Goal: Task Accomplishment & Management: Use online tool/utility

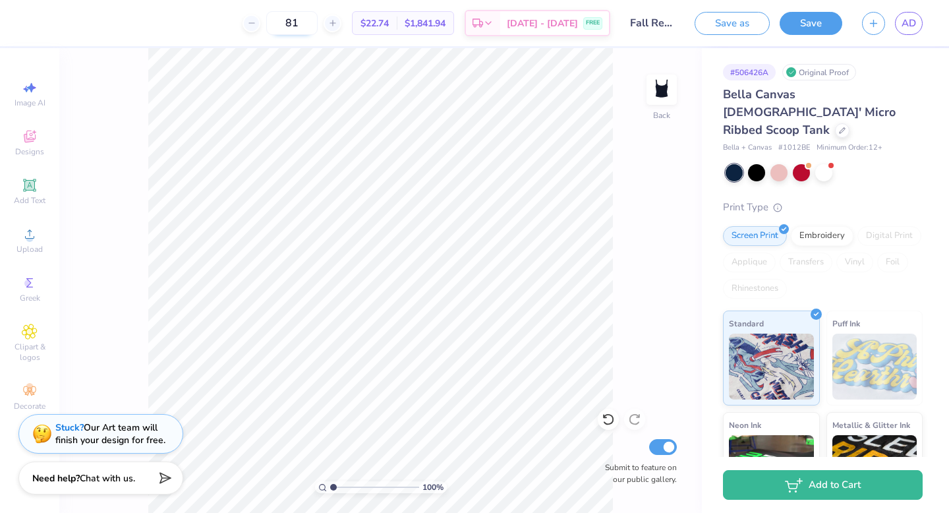
drag, startPoint x: 315, startPoint y: 22, endPoint x: 290, endPoint y: 22, distance: 25.0
click at [290, 22] on input "81" at bounding box center [291, 23] width 51 height 24
type input "50"
drag, startPoint x: 376, startPoint y: 24, endPoint x: 406, endPoint y: 23, distance: 29.7
click at [397, 23] on div "$23.68 Per Item" at bounding box center [374, 23] width 44 height 22
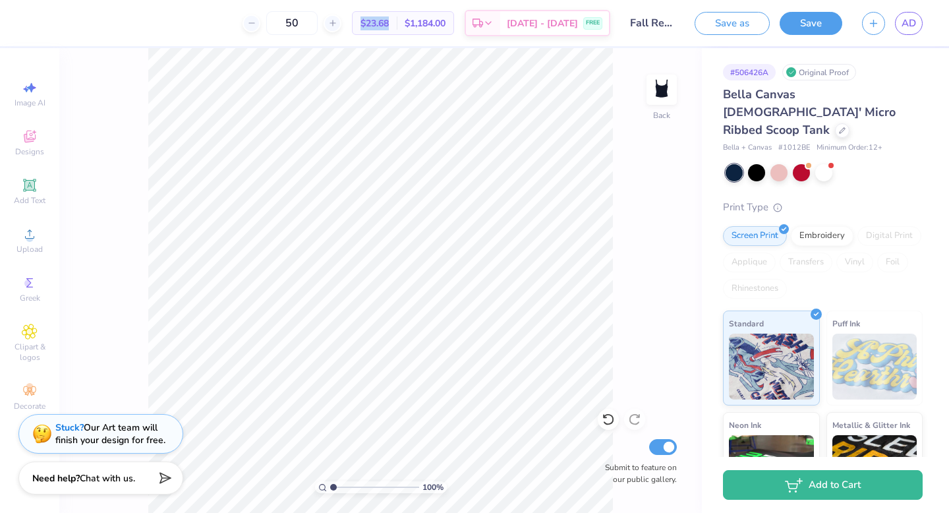
copy span "$23.68"
click at [313, 22] on input "50" at bounding box center [291, 23] width 51 height 24
type input "5"
type input "6"
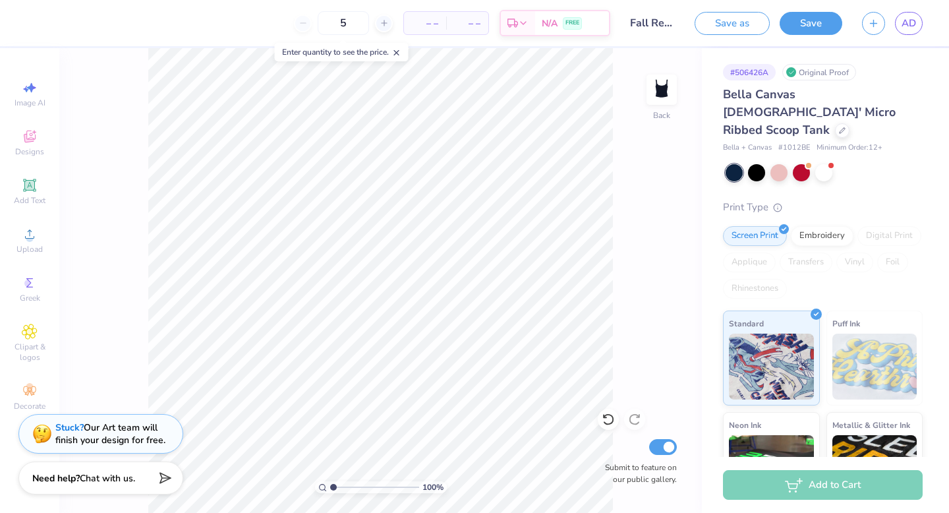
type input "50"
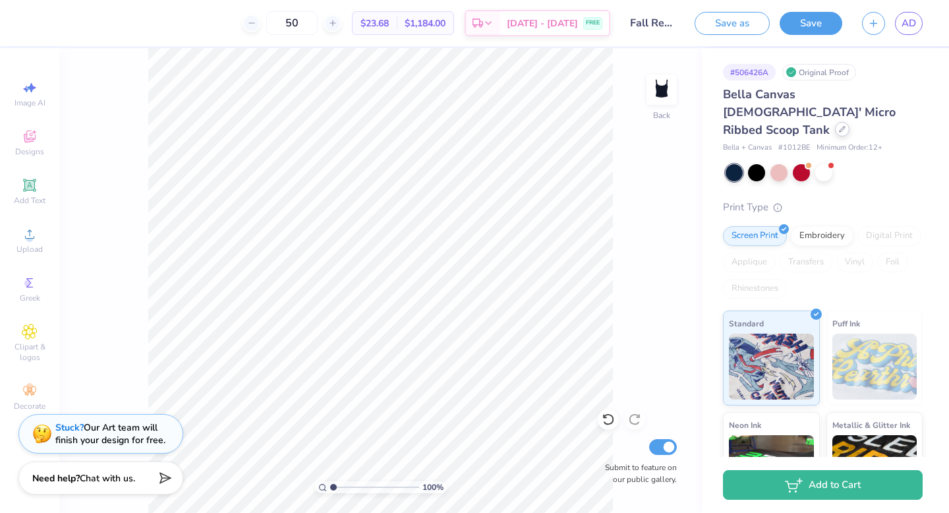
click at [835, 122] on div at bounding box center [842, 129] width 14 height 14
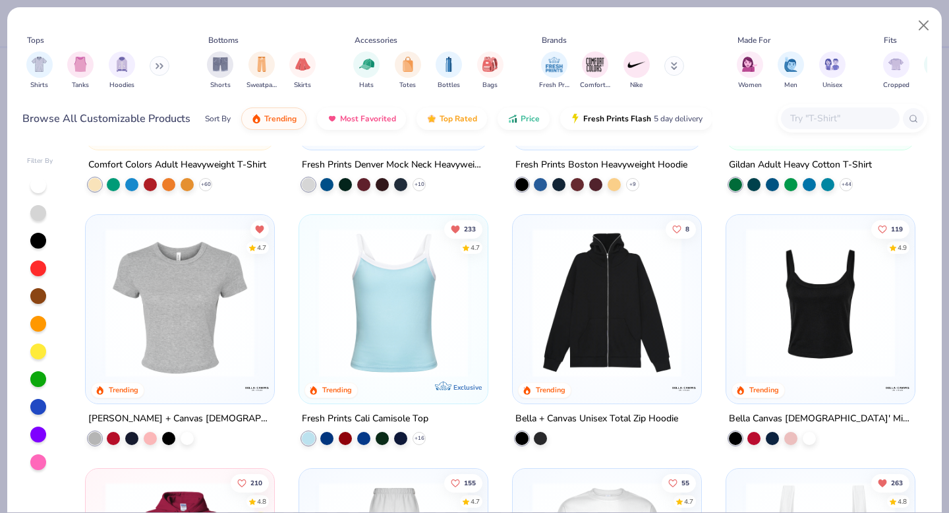
scroll to position [222, 0]
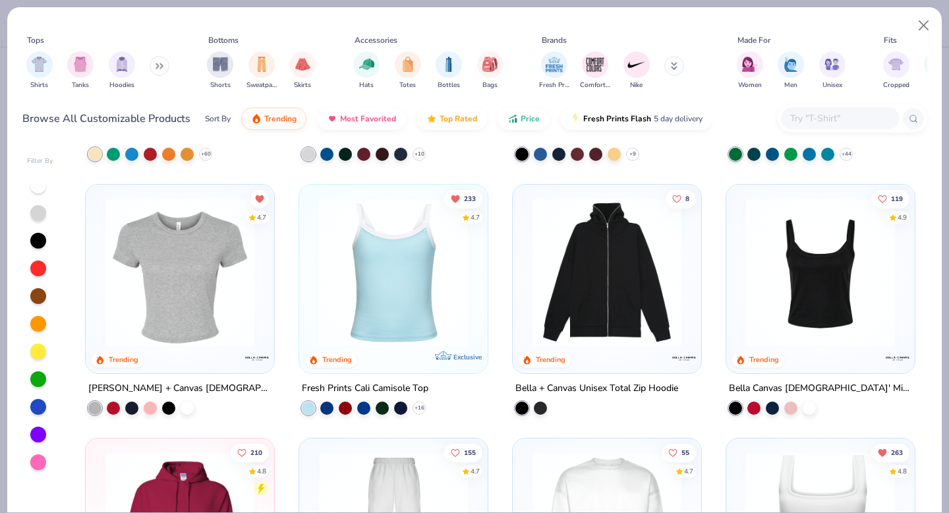
click at [851, 354] on div at bounding box center [820, 275] width 175 height 169
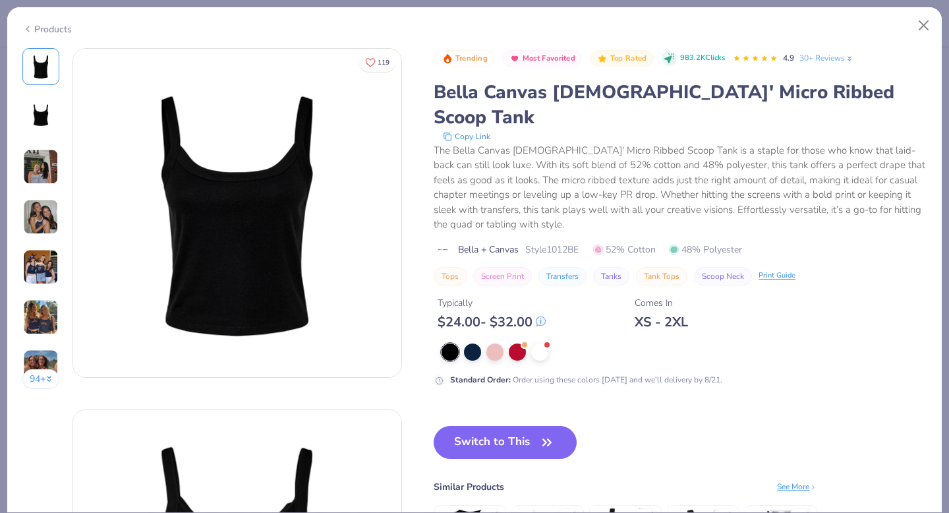
click at [45, 285] on div "94 +" at bounding box center [41, 223] width 38 height 350
click at [38, 231] on img at bounding box center [41, 217] width 36 height 36
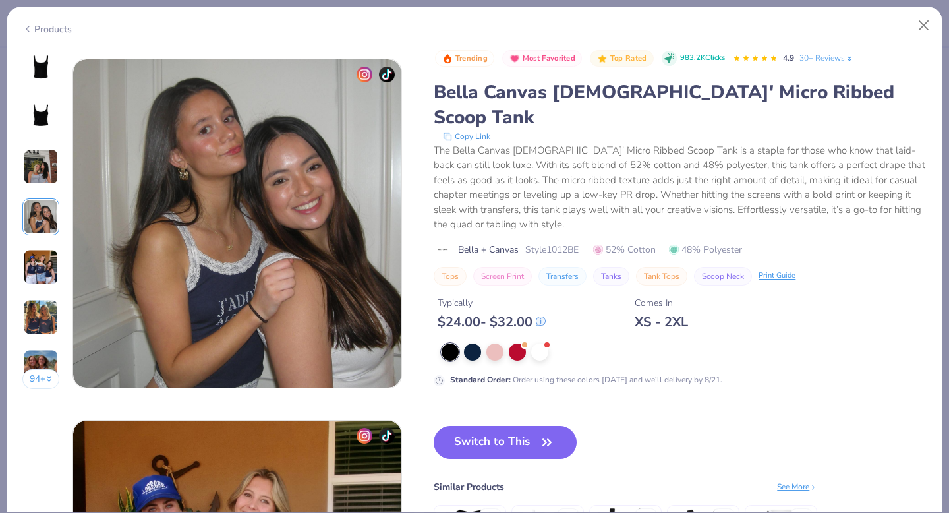
scroll to position [1083, 0]
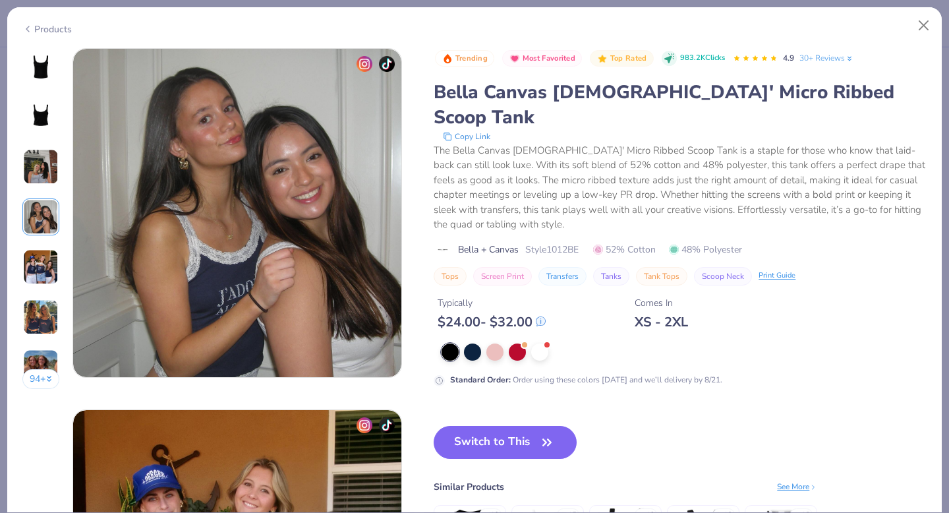
click at [39, 258] on img at bounding box center [41, 267] width 36 height 36
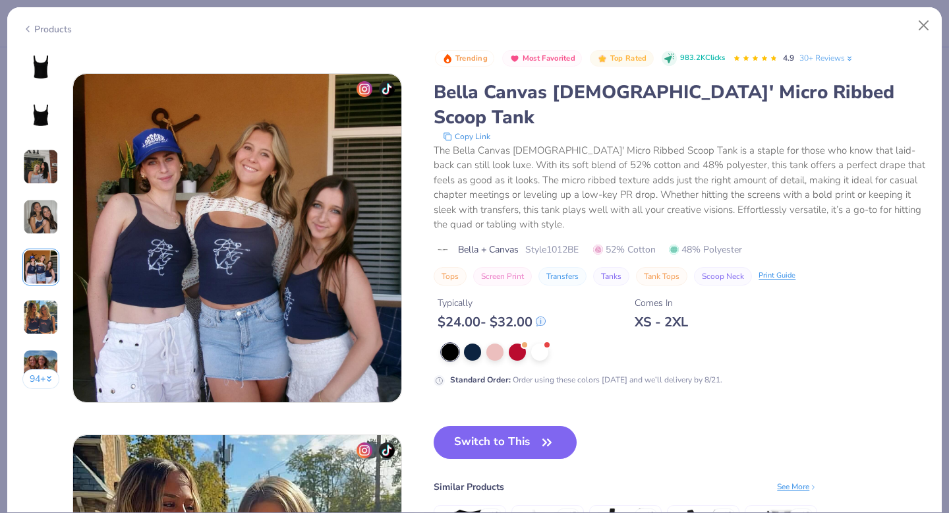
scroll to position [1444, 0]
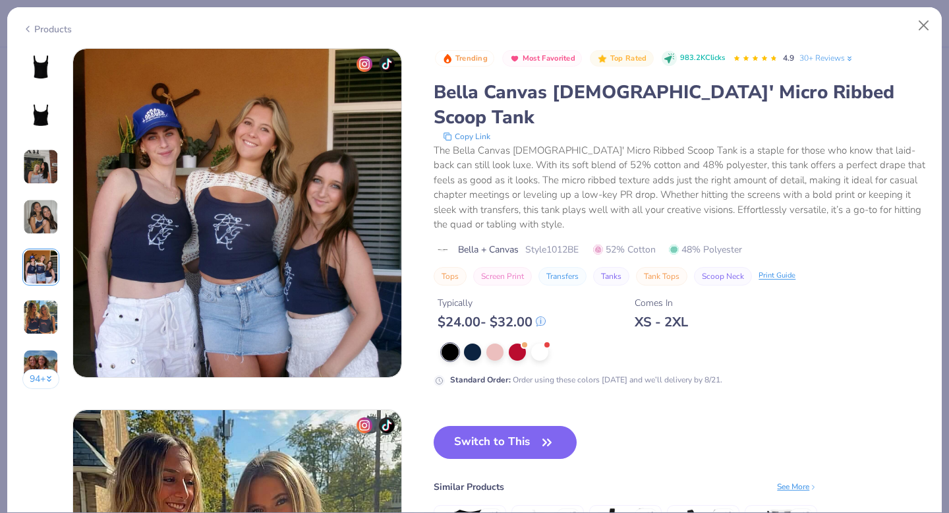
click at [38, 214] on img at bounding box center [41, 217] width 36 height 36
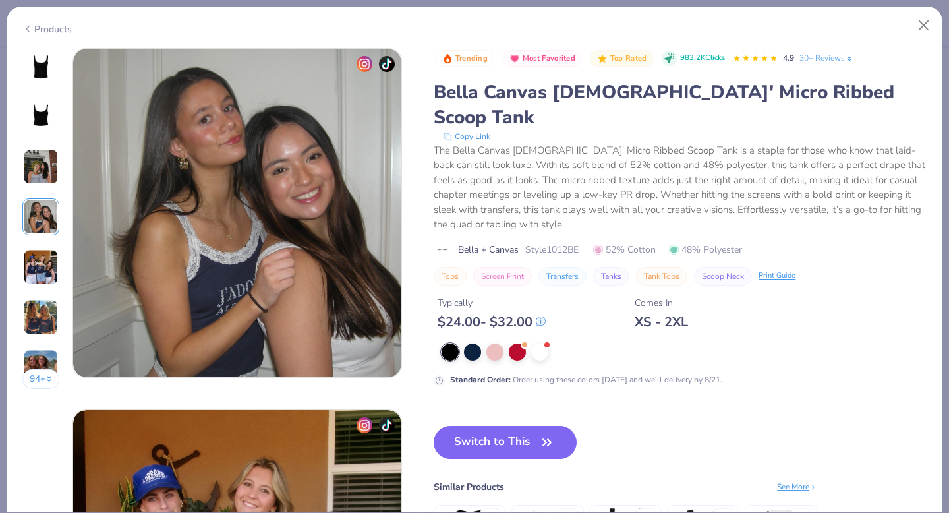
click at [45, 312] on img at bounding box center [41, 317] width 36 height 36
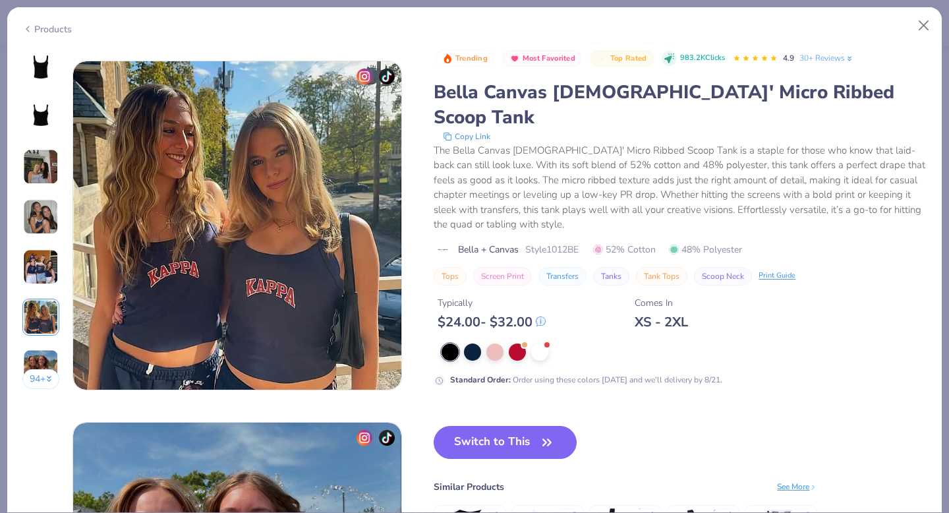
scroll to position [1805, 0]
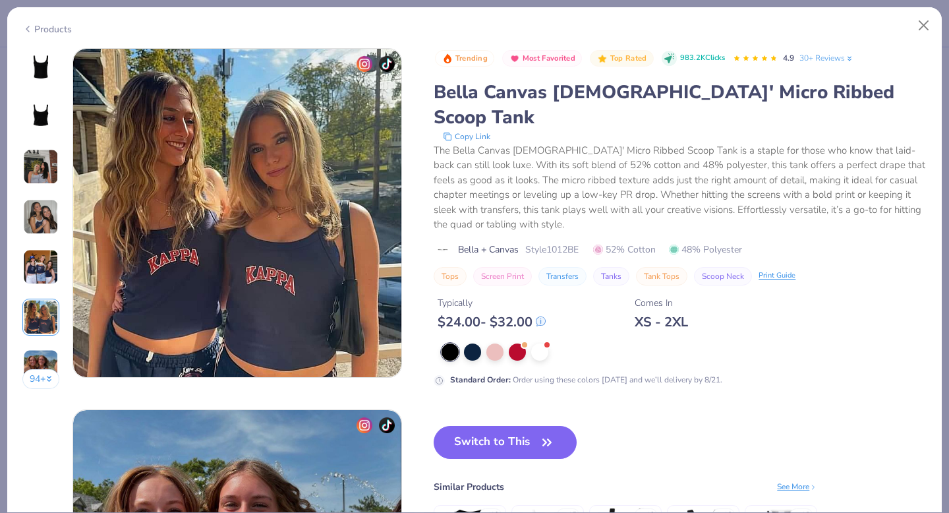
click at [52, 360] on img at bounding box center [41, 367] width 36 height 36
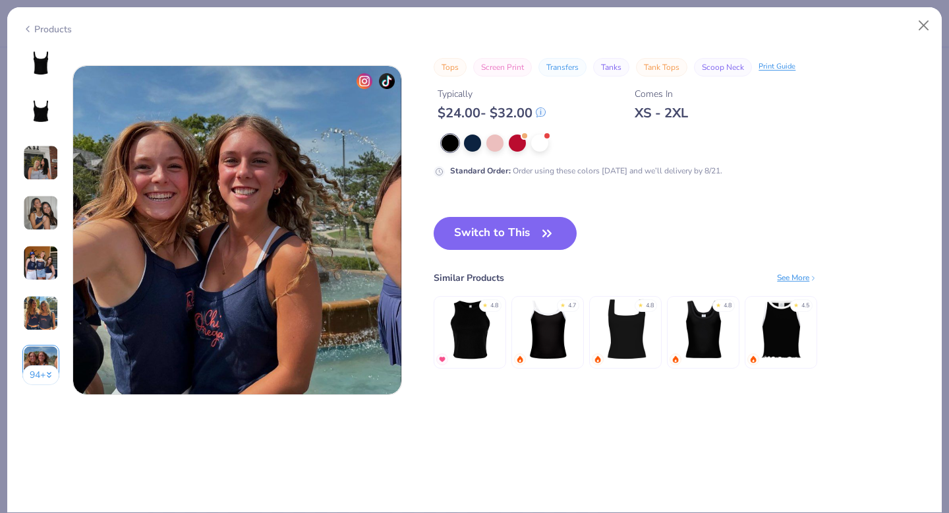
scroll to position [2166, 0]
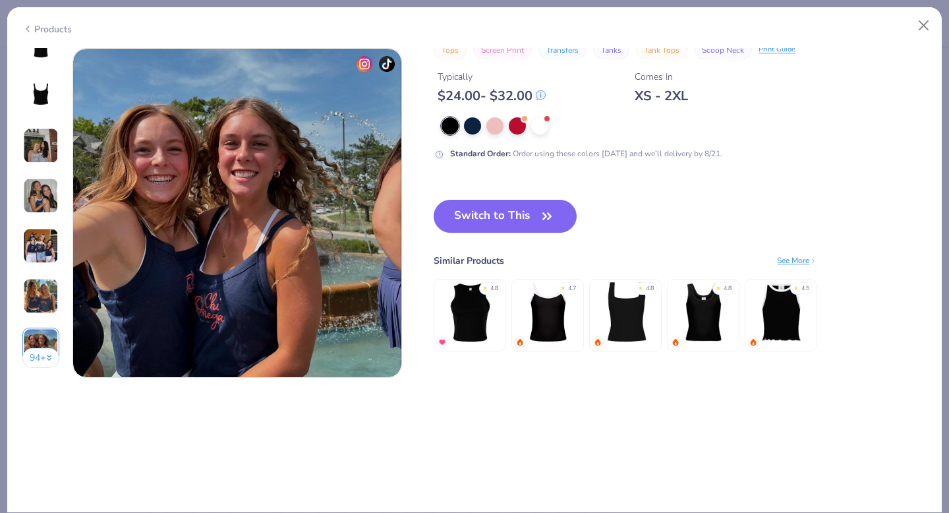
click at [47, 359] on div at bounding box center [49, 357] width 7 height 14
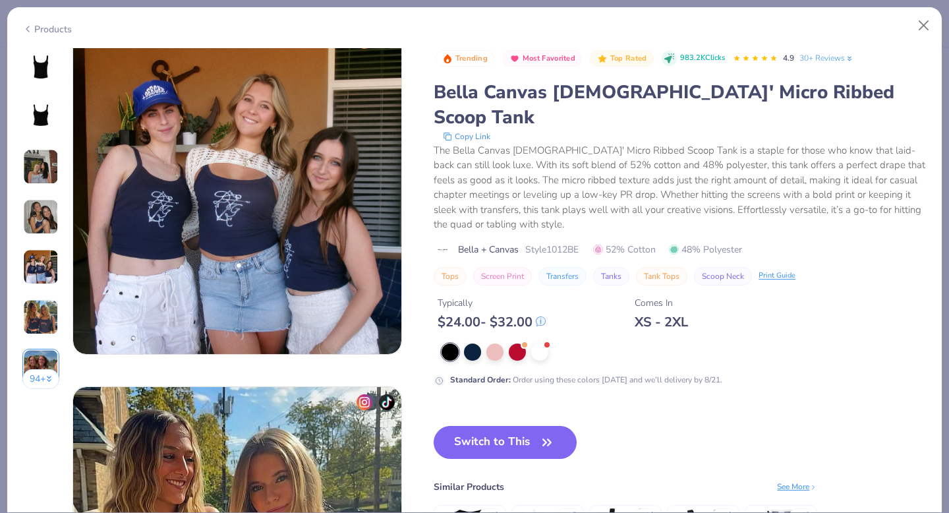
scroll to position [1464, 0]
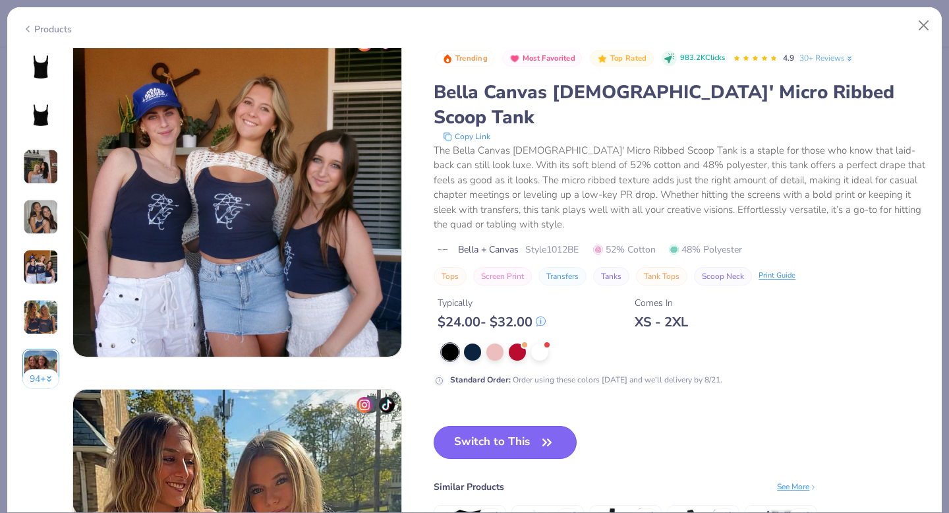
click at [505, 426] on button "Switch to This" at bounding box center [504, 442] width 143 height 33
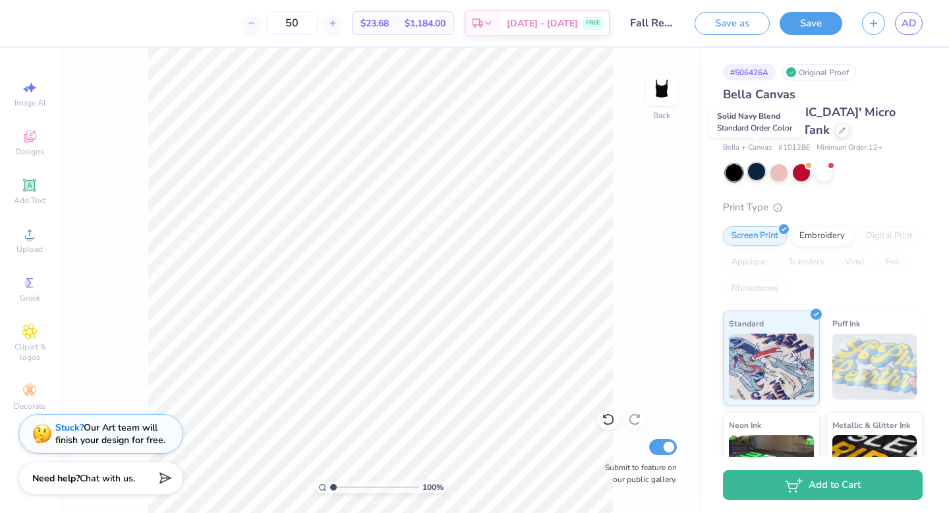
click at [760, 163] on div at bounding box center [756, 171] width 17 height 17
click at [826, 19] on button "Save" at bounding box center [810, 21] width 63 height 23
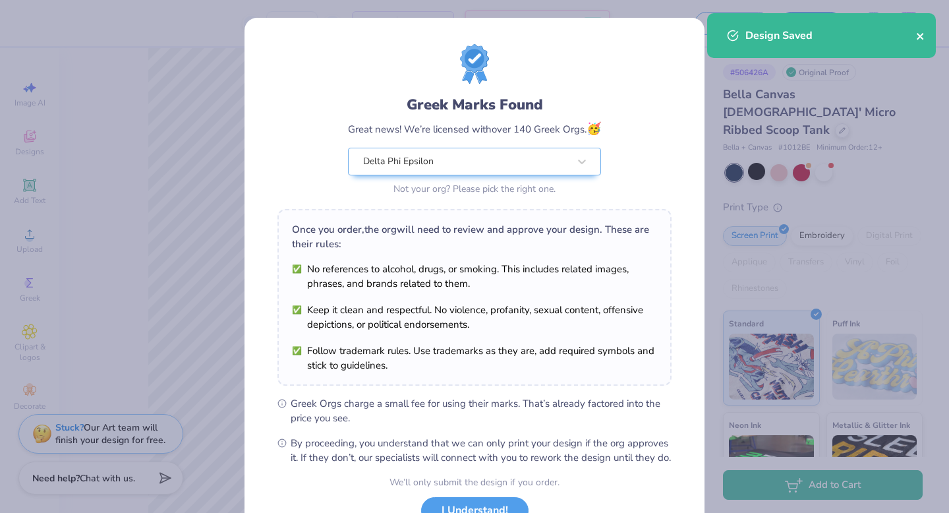
click at [917, 36] on icon "close" at bounding box center [920, 36] width 9 height 11
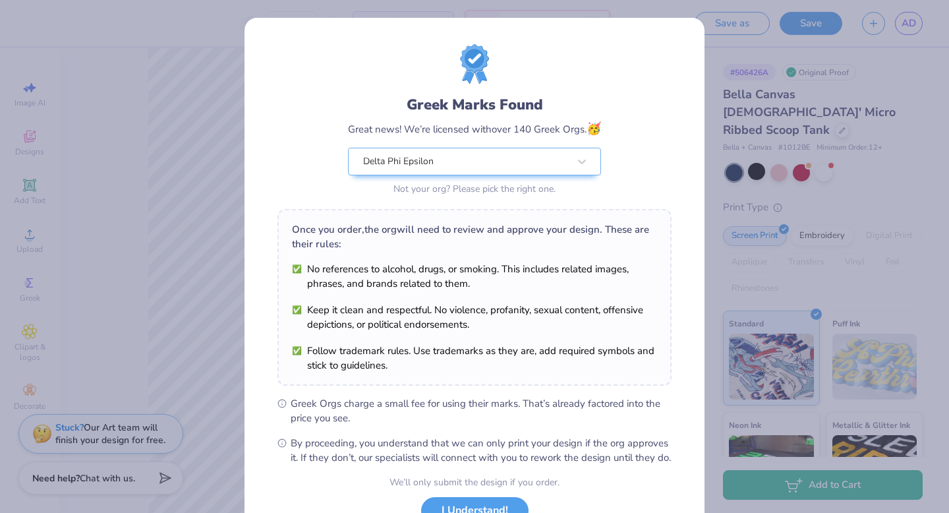
scroll to position [104, 0]
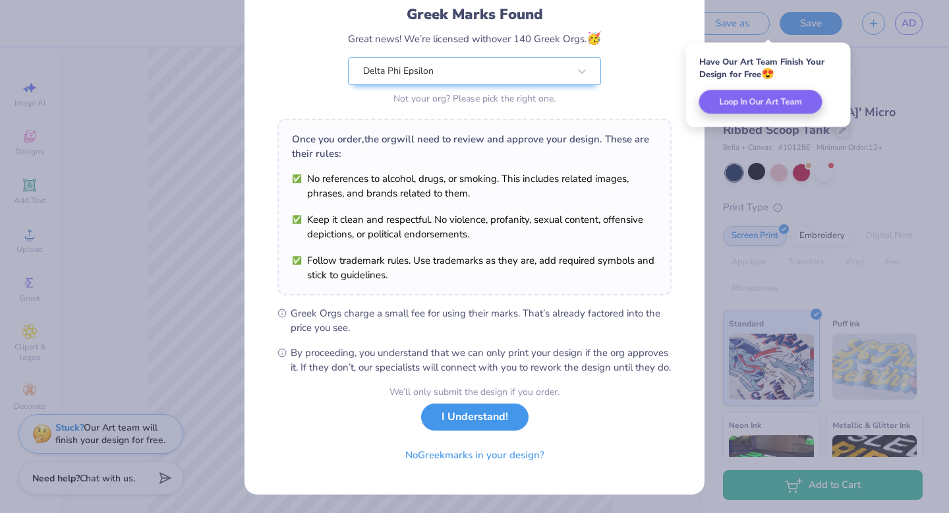
click at [489, 423] on button "I Understand!" at bounding box center [474, 416] width 107 height 27
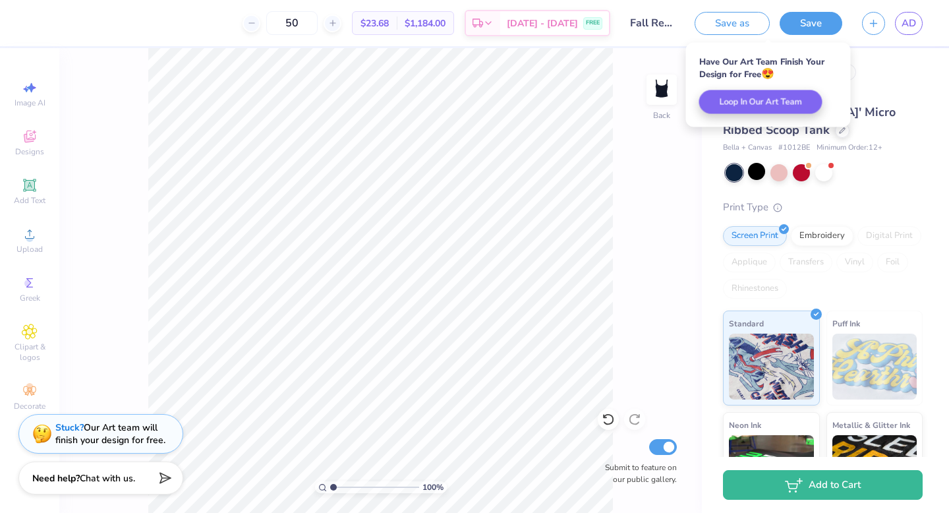
scroll to position [0, 0]
click at [911, 20] on span "AD" at bounding box center [908, 23] width 14 height 15
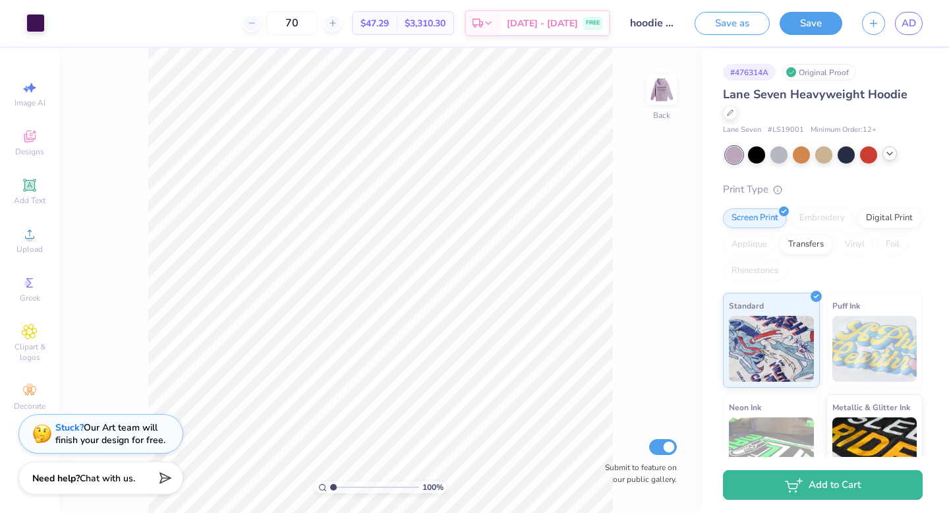
click at [891, 152] on polyline at bounding box center [889, 153] width 5 height 3
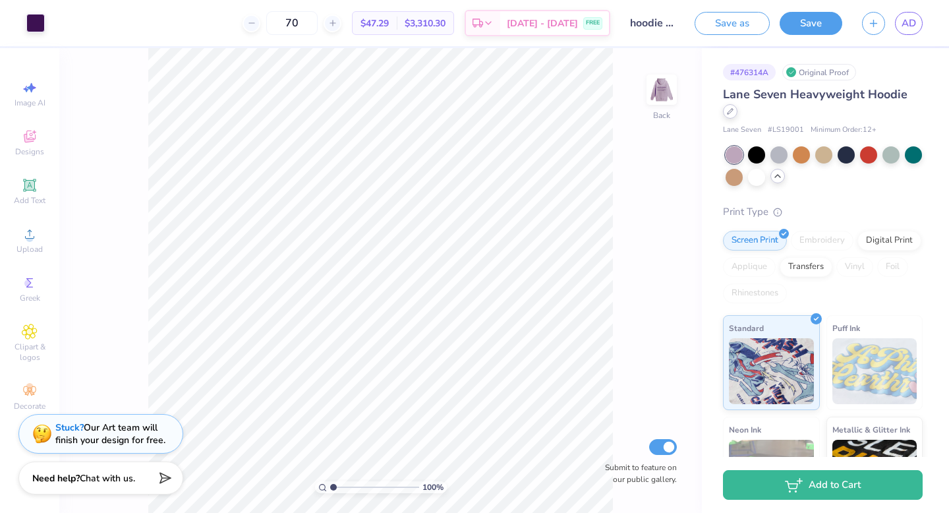
click at [732, 115] on div at bounding box center [730, 111] width 14 height 14
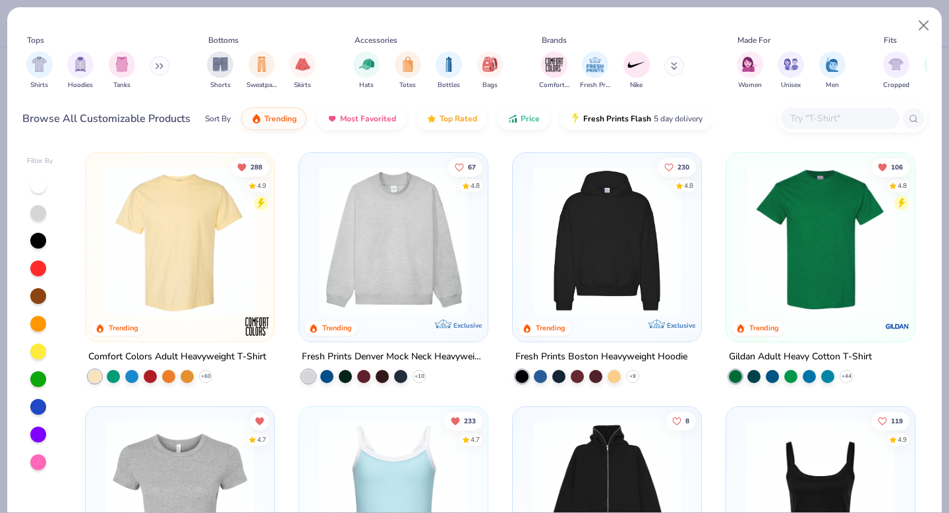
click at [582, 248] on img at bounding box center [607, 240] width 162 height 149
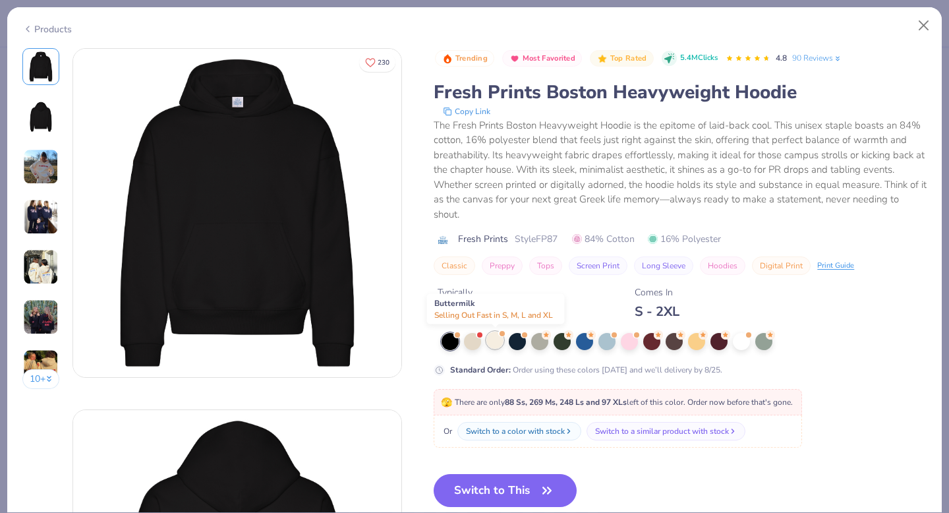
click at [500, 336] on span at bounding box center [501, 332] width 7 height 7
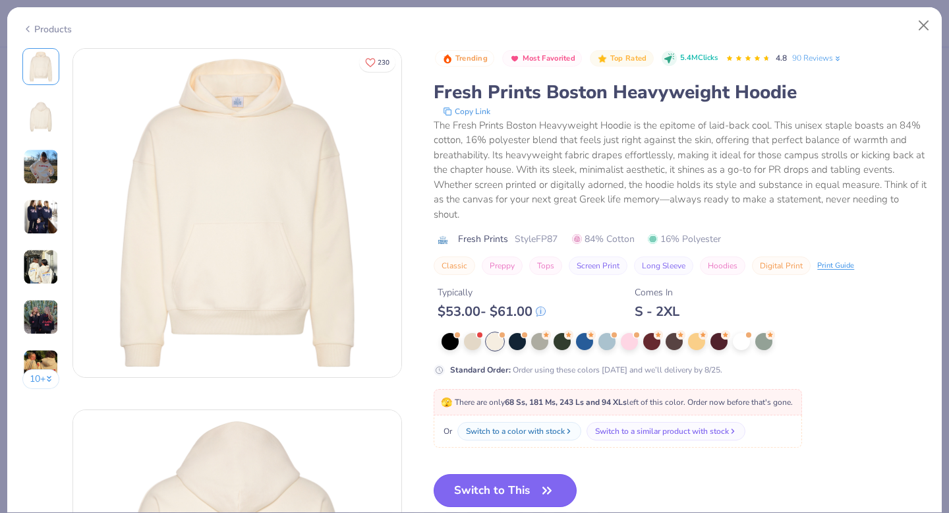
click at [552, 501] on button "Switch to This" at bounding box center [504, 490] width 143 height 33
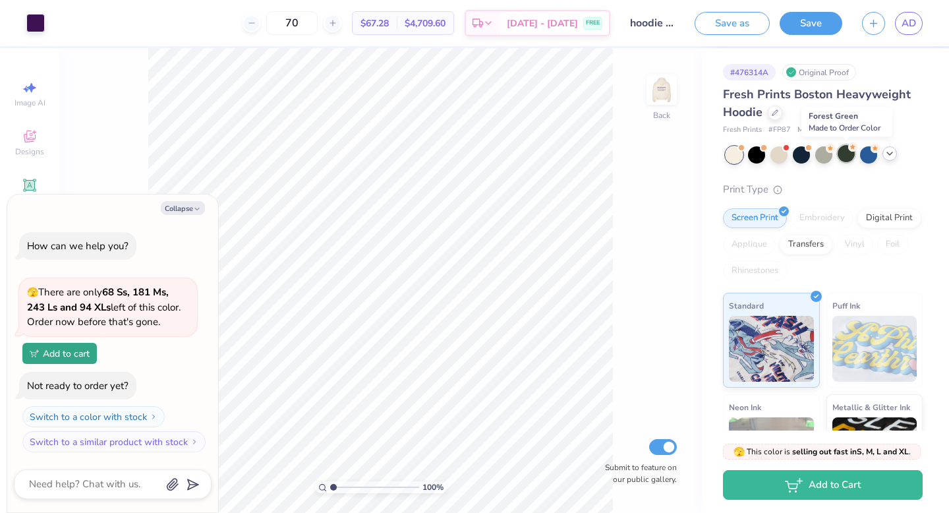
click at [843, 154] on div at bounding box center [845, 153] width 17 height 17
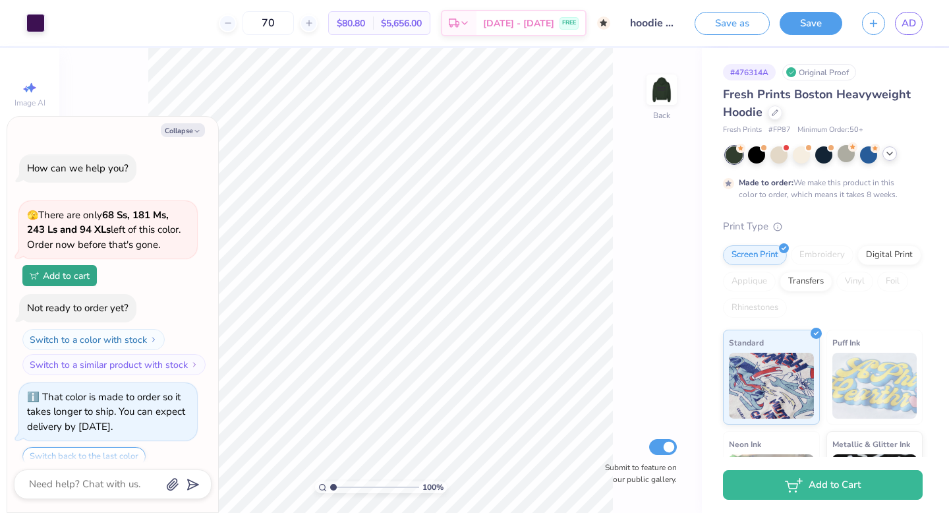
scroll to position [47, 0]
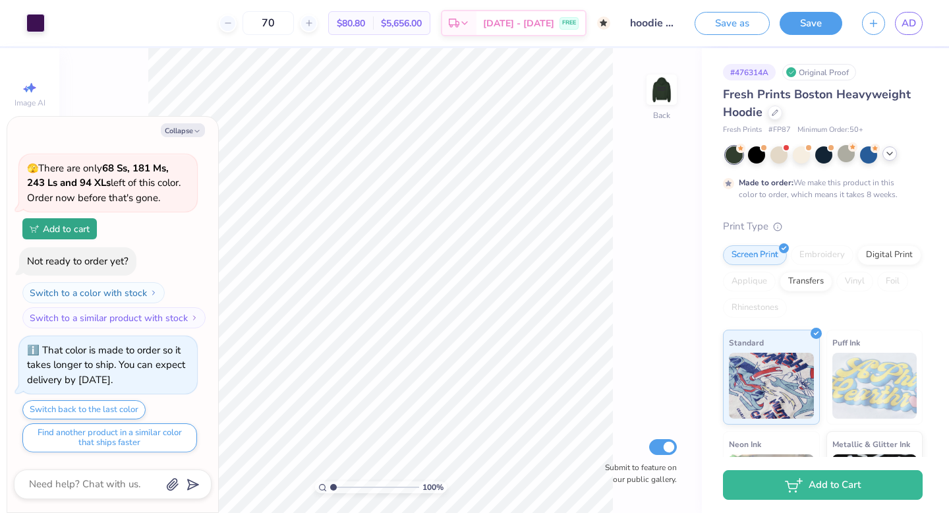
click at [887, 152] on polyline at bounding box center [889, 153] width 5 height 3
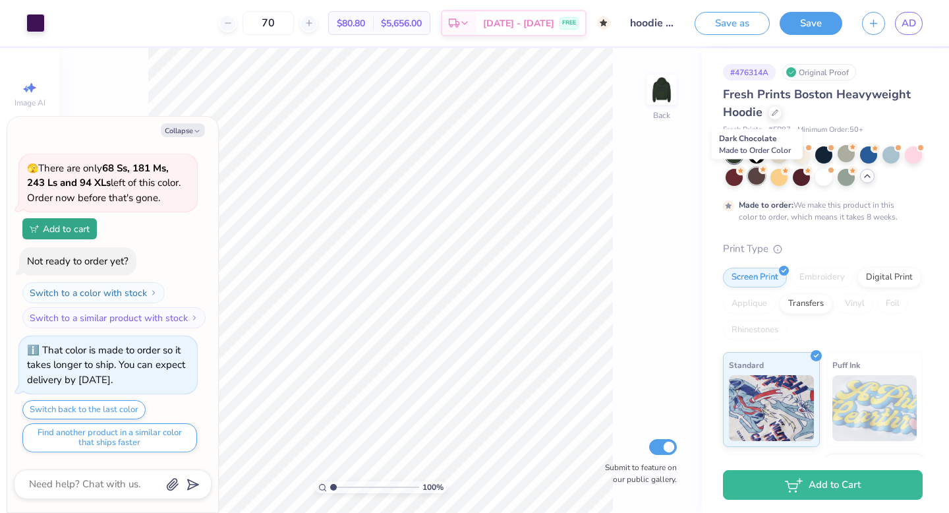
click at [761, 176] on div at bounding box center [756, 175] width 17 height 17
click at [730, 172] on div at bounding box center [733, 175] width 17 height 17
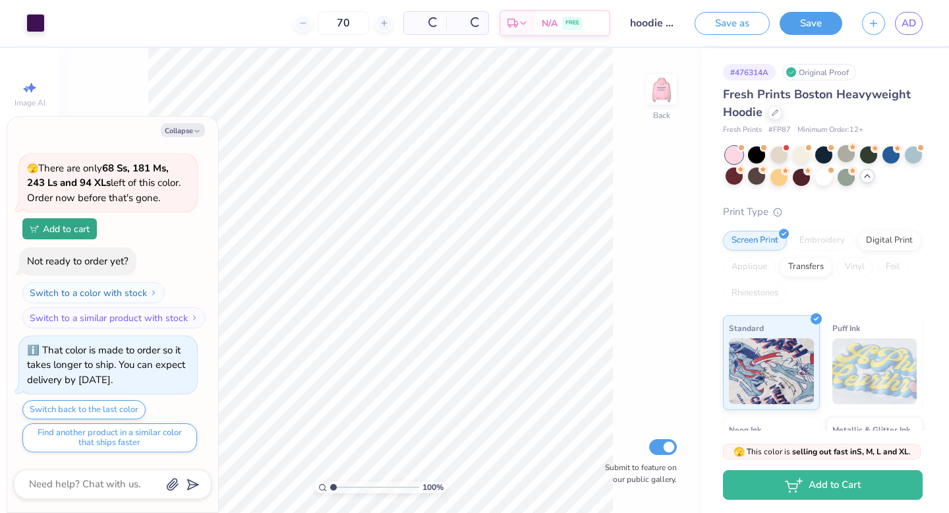
scroll to position [320, 0]
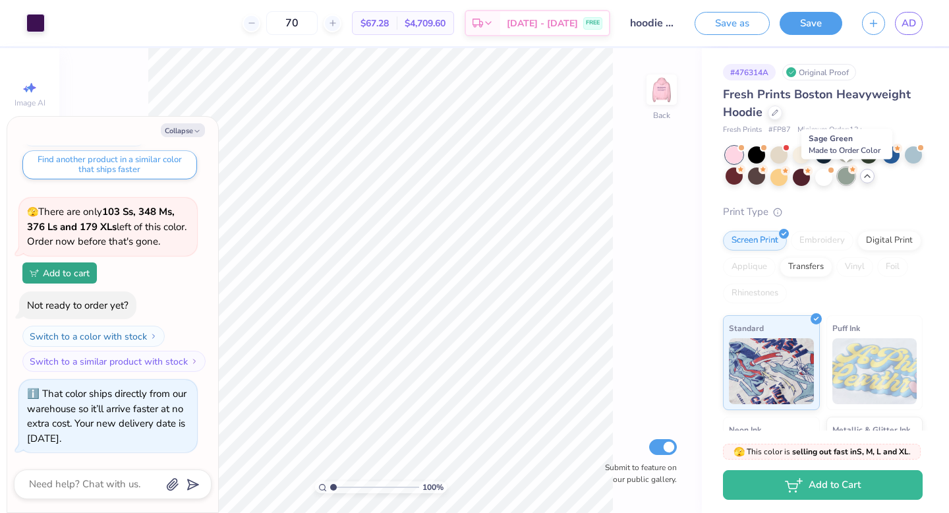
click at [838, 173] on div at bounding box center [845, 175] width 17 height 17
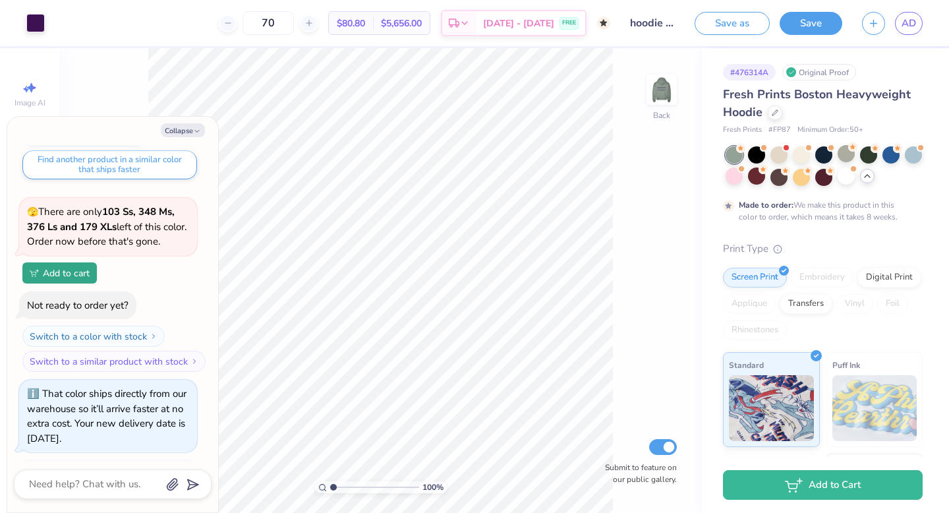
scroll to position [443, 0]
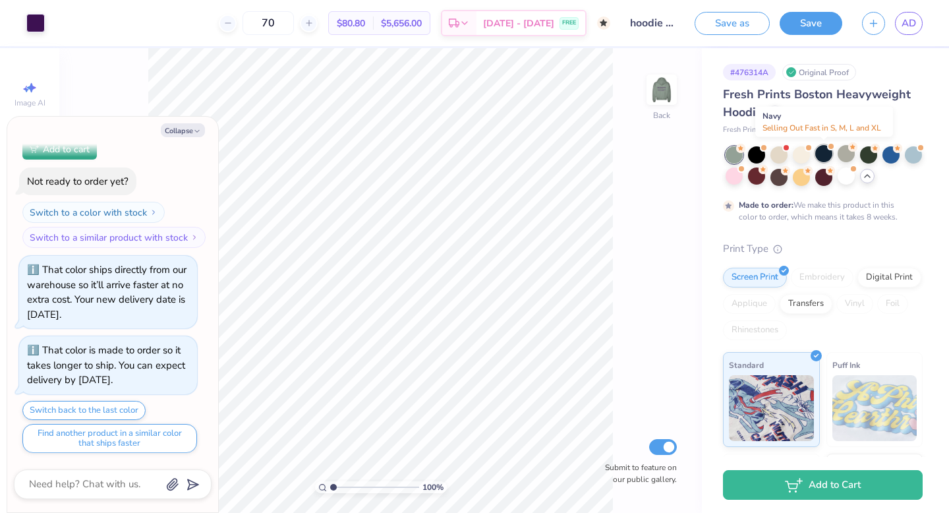
click at [823, 153] on div at bounding box center [823, 153] width 17 height 17
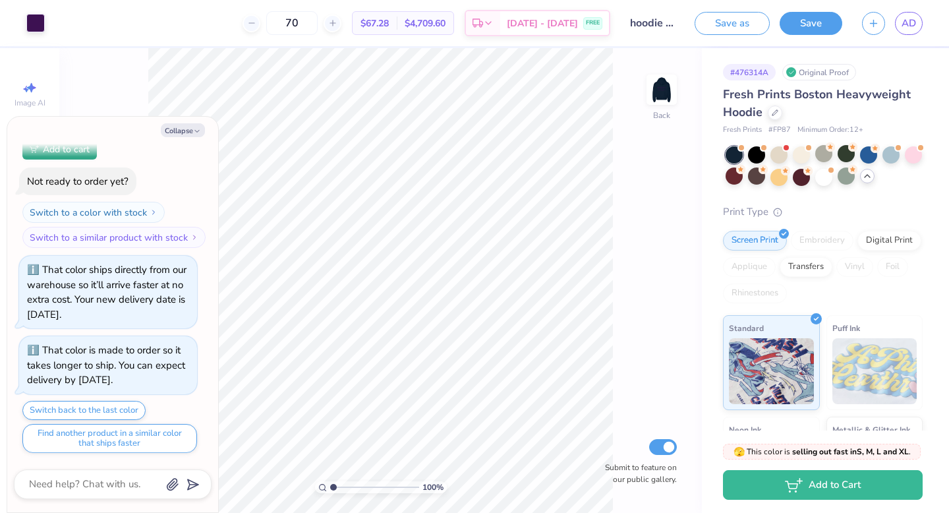
scroll to position [716, 0]
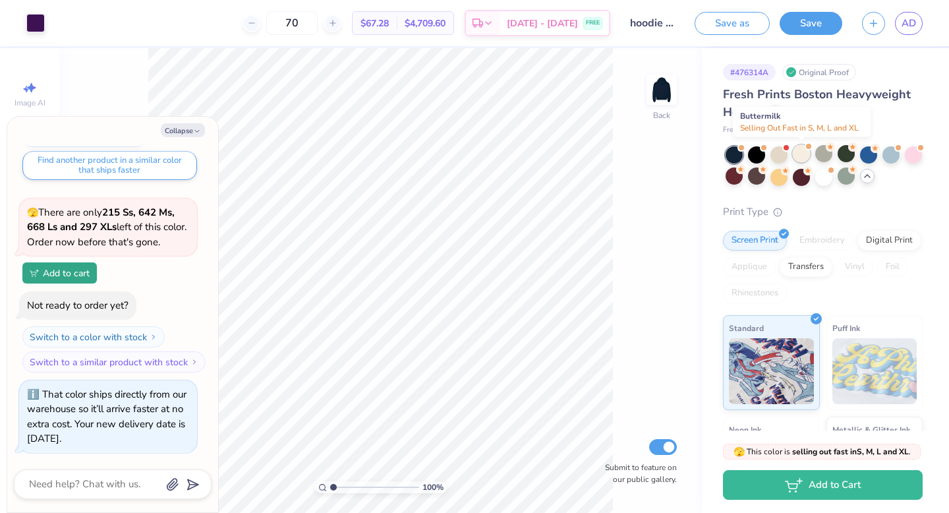
click at [798, 157] on div at bounding box center [801, 153] width 17 height 17
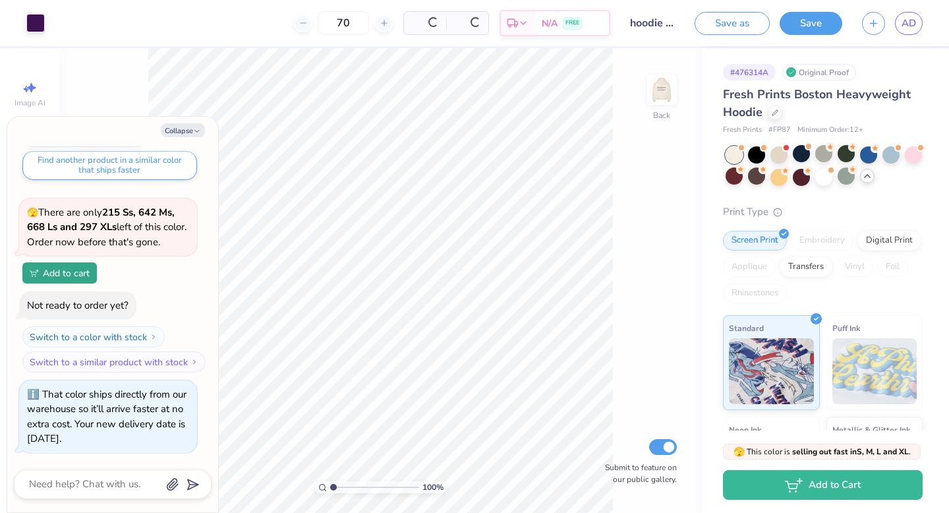
scroll to position [908, 0]
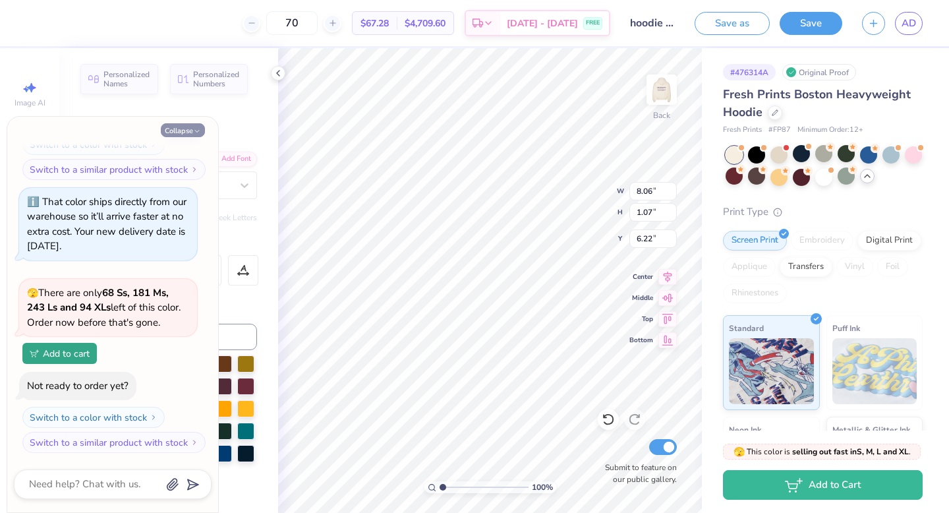
click at [198, 136] on button "Collapse" at bounding box center [183, 130] width 44 height 14
type textarea "x"
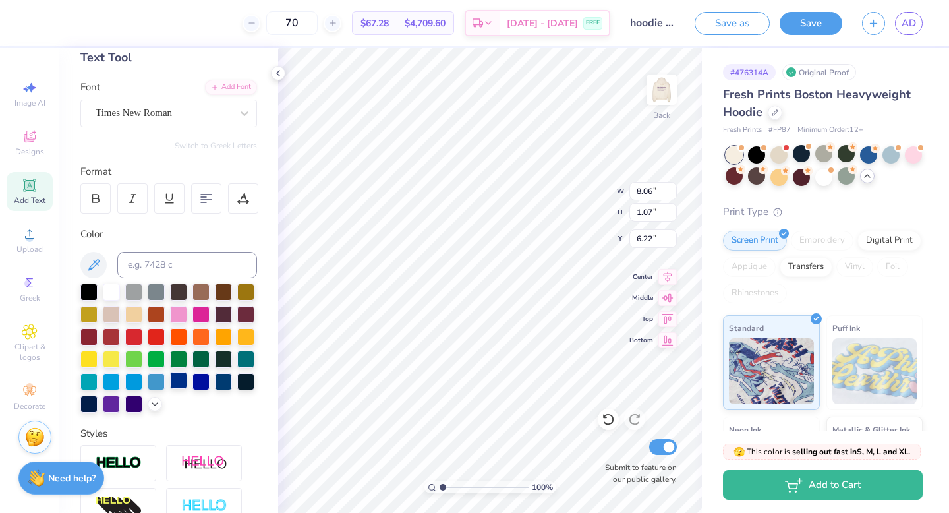
scroll to position [86, 0]
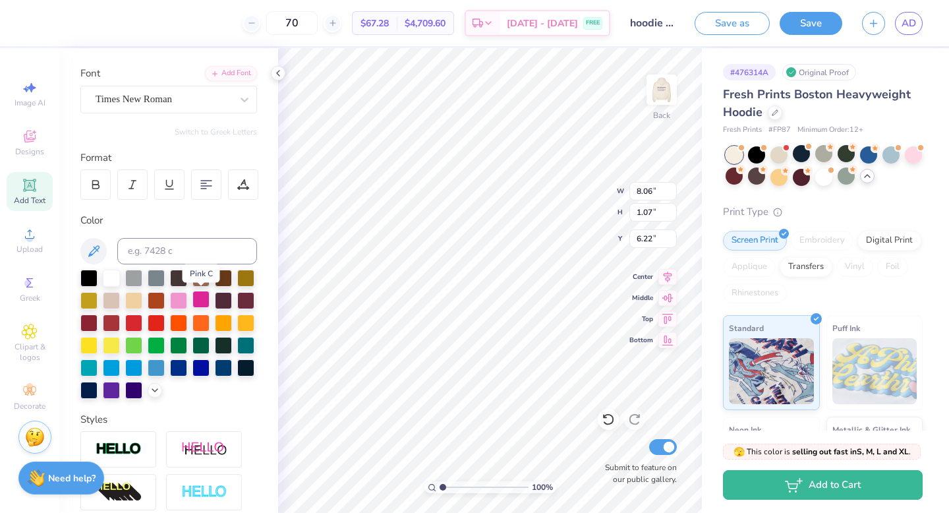
click at [204, 303] on div at bounding box center [200, 299] width 17 height 17
click at [661, 93] on img at bounding box center [661, 89] width 53 height 53
click at [203, 302] on div at bounding box center [200, 299] width 17 height 17
click at [203, 296] on div at bounding box center [200, 299] width 17 height 17
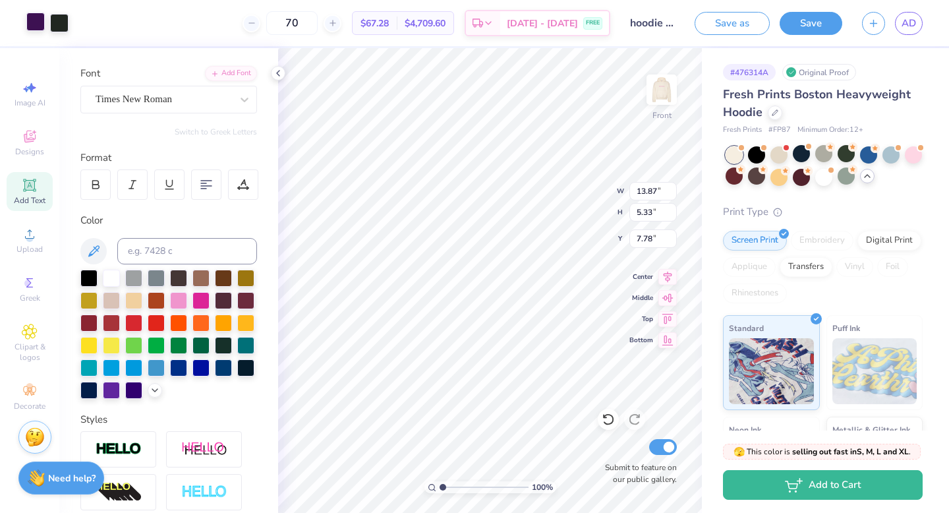
click at [36, 28] on div at bounding box center [35, 22] width 18 height 18
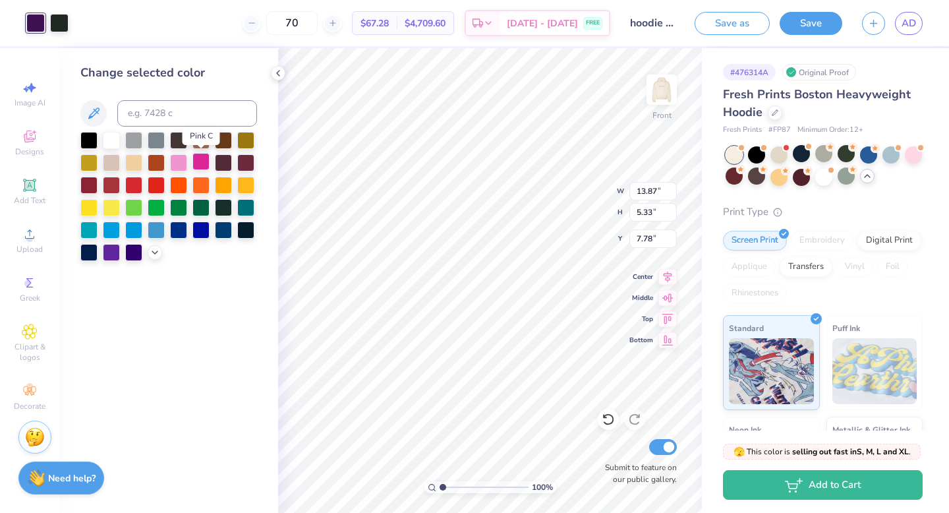
click at [207, 165] on div at bounding box center [200, 161] width 17 height 17
click at [57, 29] on div at bounding box center [59, 22] width 18 height 18
click at [202, 165] on div at bounding box center [200, 161] width 17 height 17
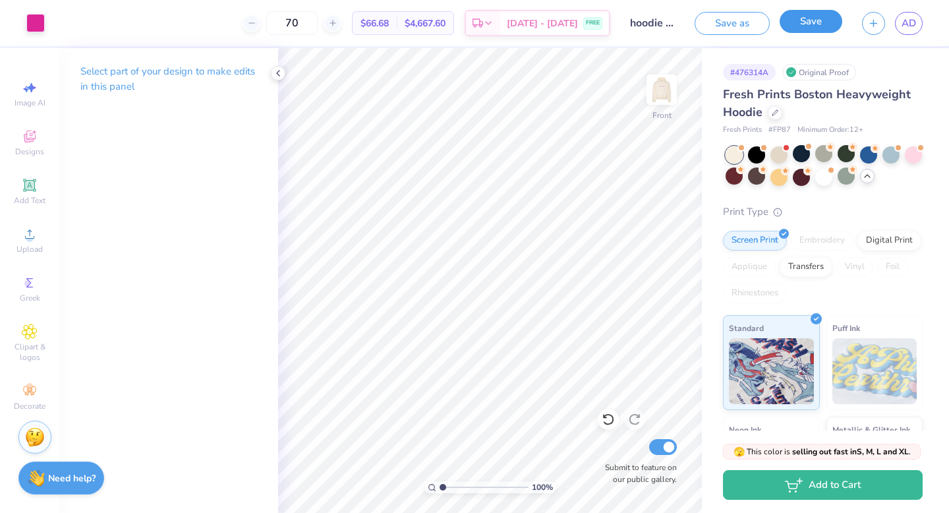
click at [816, 18] on button "Save" at bounding box center [810, 21] width 63 height 23
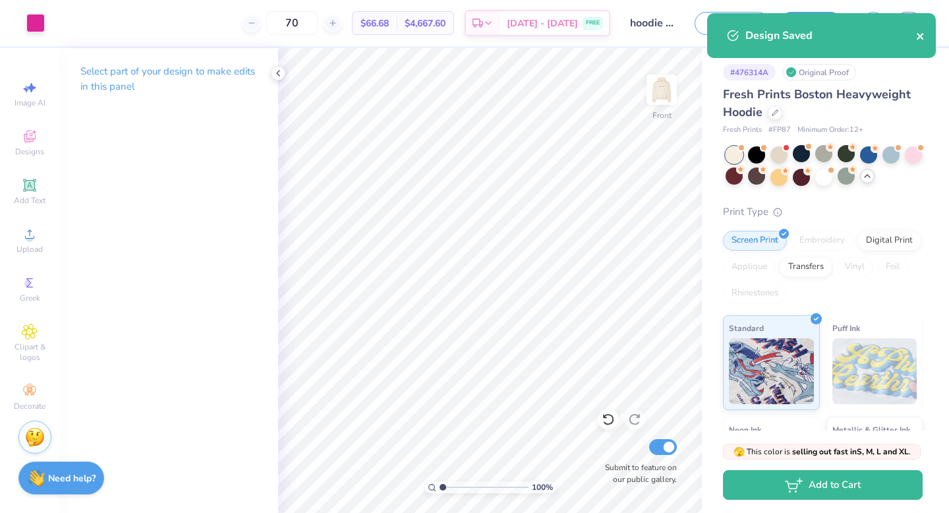
click at [922, 34] on icon "close" at bounding box center [920, 36] width 9 height 11
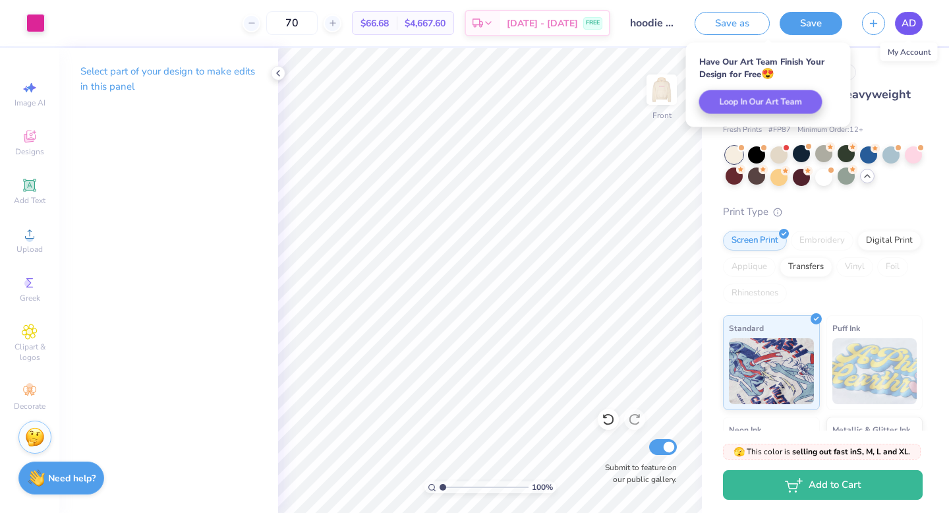
click at [914, 19] on span "AD" at bounding box center [908, 23] width 14 height 15
